Goal: Check status: Check status

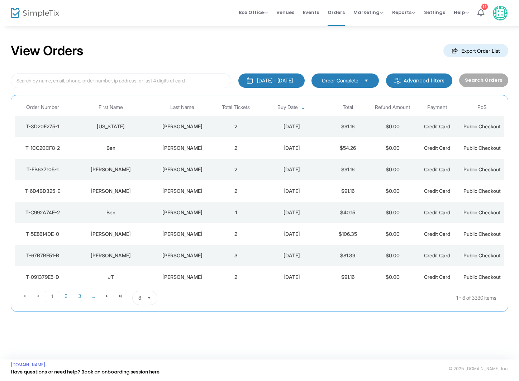
scroll to position [0, 0]
click at [179, 168] on div "[PERSON_NAME]" at bounding box center [182, 169] width 59 height 7
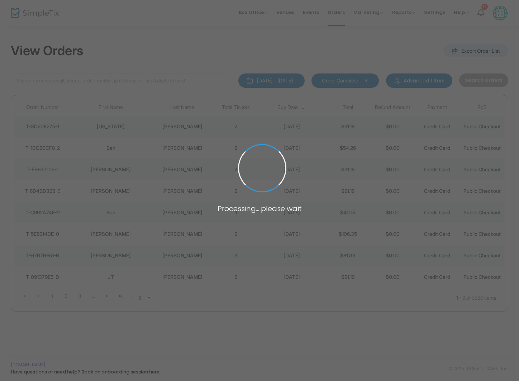
scroll to position [0, 0]
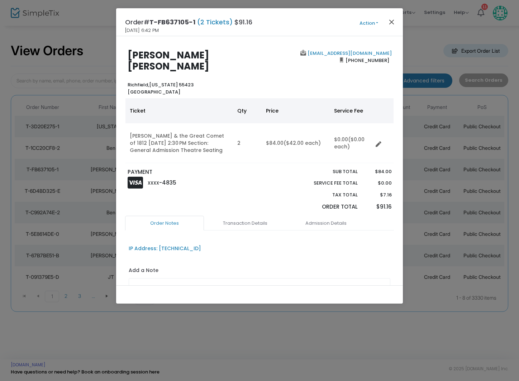
click at [393, 20] on button "Close" at bounding box center [391, 21] width 9 height 9
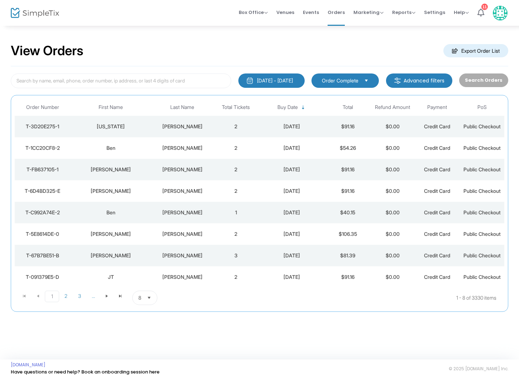
click at [176, 146] on div "[PERSON_NAME]" at bounding box center [182, 148] width 59 height 7
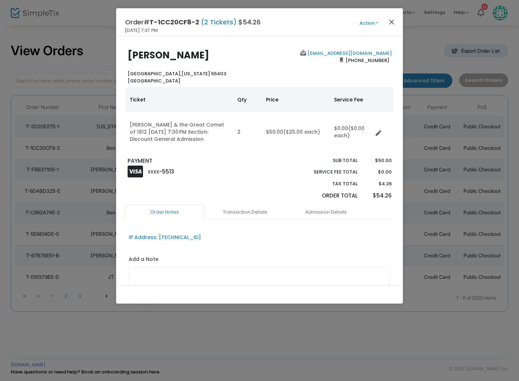
click at [393, 20] on button "Close" at bounding box center [391, 21] width 9 height 9
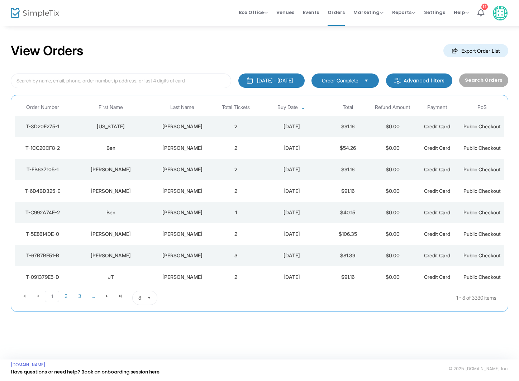
drag, startPoint x: 230, startPoint y: 145, endPoint x: 218, endPoint y: 141, distance: 13.1
click at [230, 145] on td "2" at bounding box center [236, 148] width 45 height 22
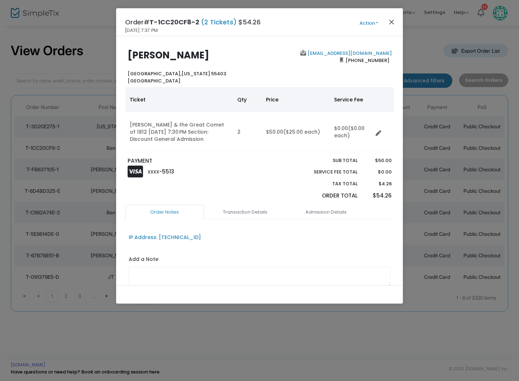
click at [391, 18] on button "Close" at bounding box center [391, 21] width 9 height 9
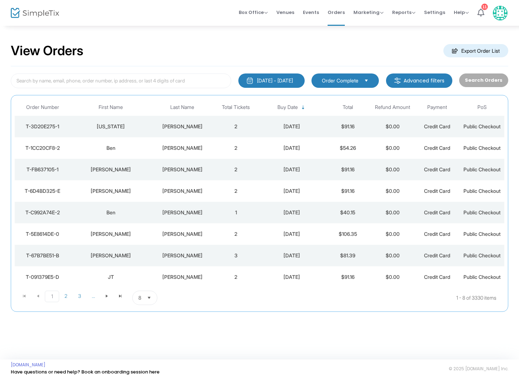
click at [181, 128] on div "[PERSON_NAME]" at bounding box center [182, 126] width 59 height 7
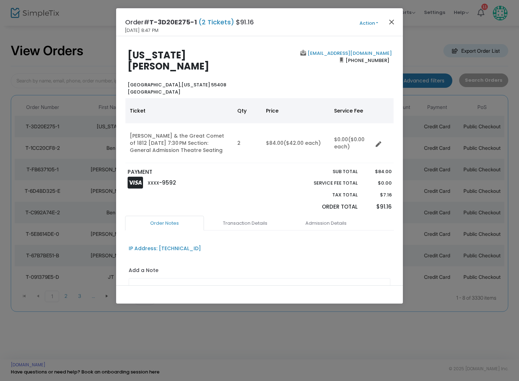
click at [391, 22] on button "Close" at bounding box center [391, 21] width 9 height 9
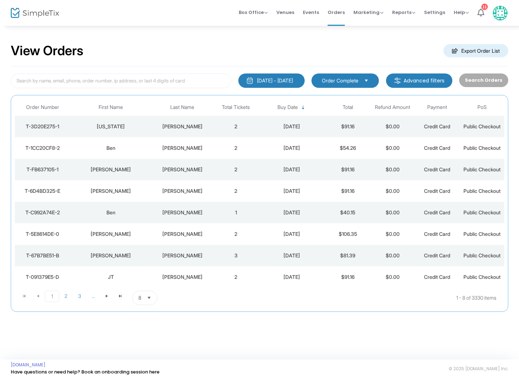
click at [189, 169] on div "[PERSON_NAME]" at bounding box center [182, 169] width 59 height 7
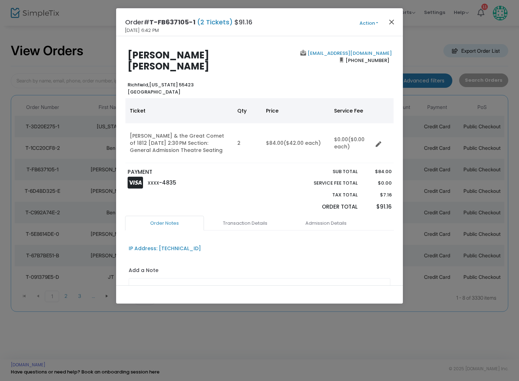
click at [392, 22] on button "Close" at bounding box center [391, 21] width 9 height 9
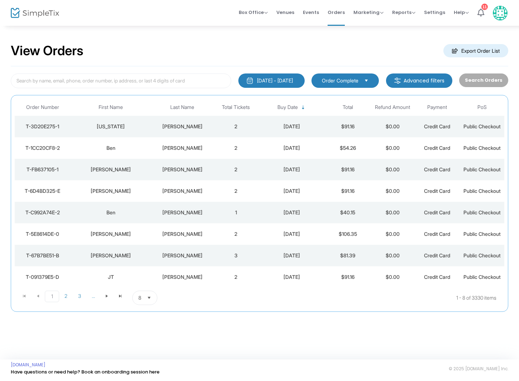
click at [183, 145] on div "[PERSON_NAME]" at bounding box center [182, 148] width 59 height 7
